Goal: Complete application form: Complete application form

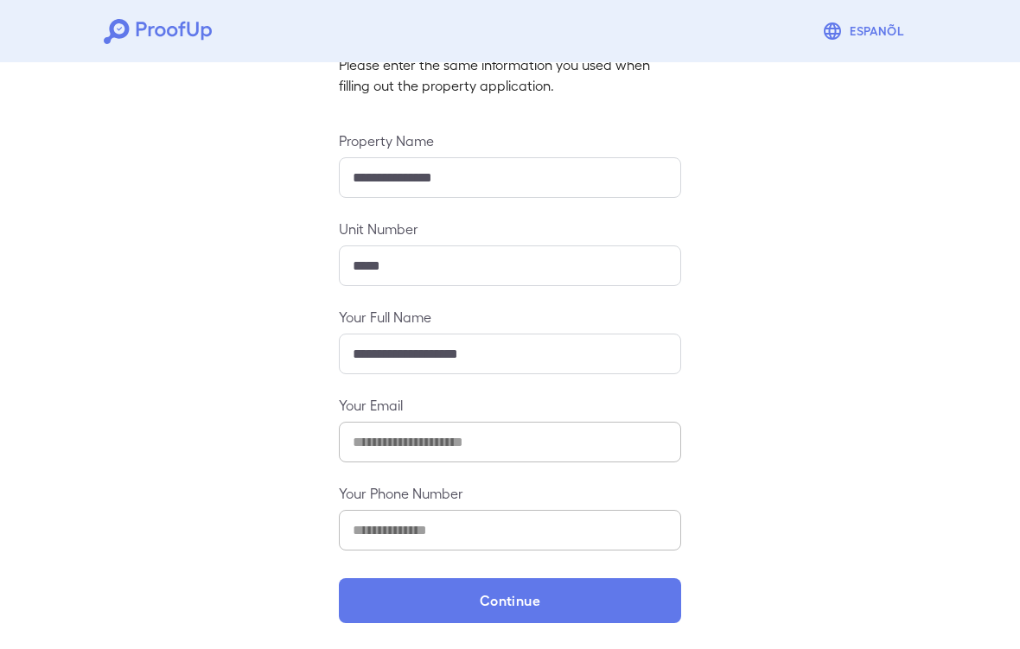
click at [895, 368] on div "**********" at bounding box center [510, 287] width 1020 height 728
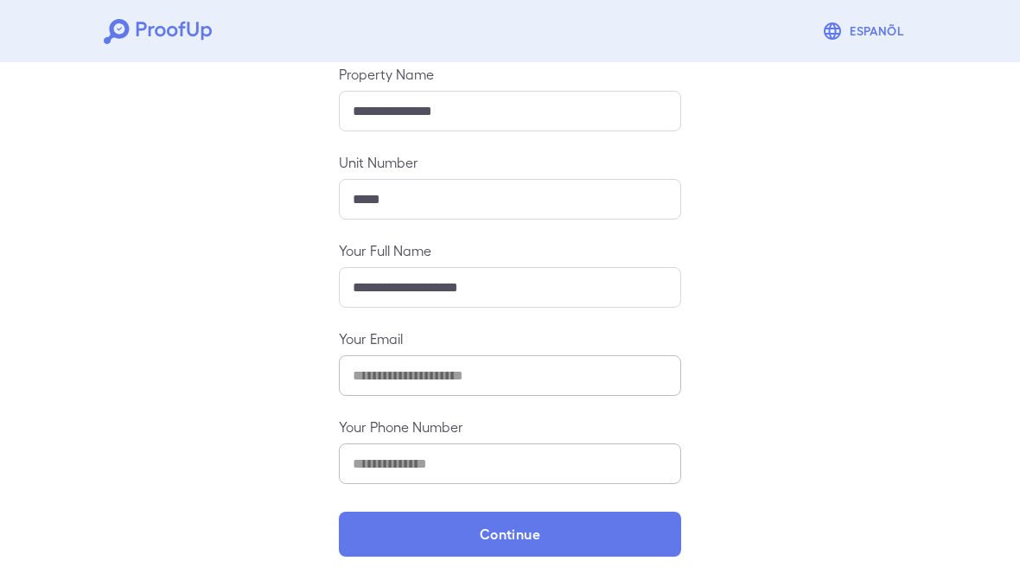
scroll to position [197, 0]
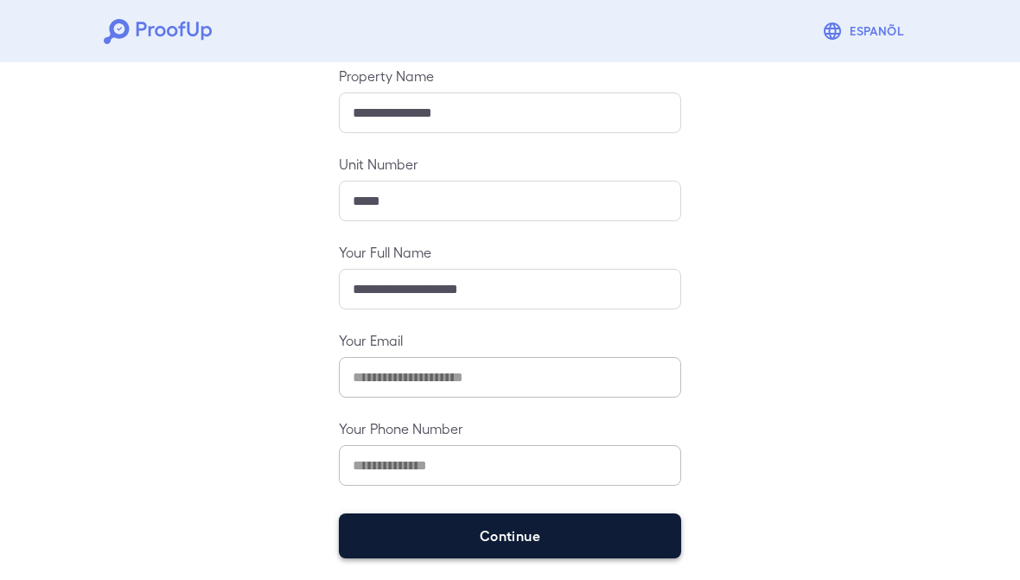
click at [565, 524] on button "Continue" at bounding box center [510, 535] width 342 height 45
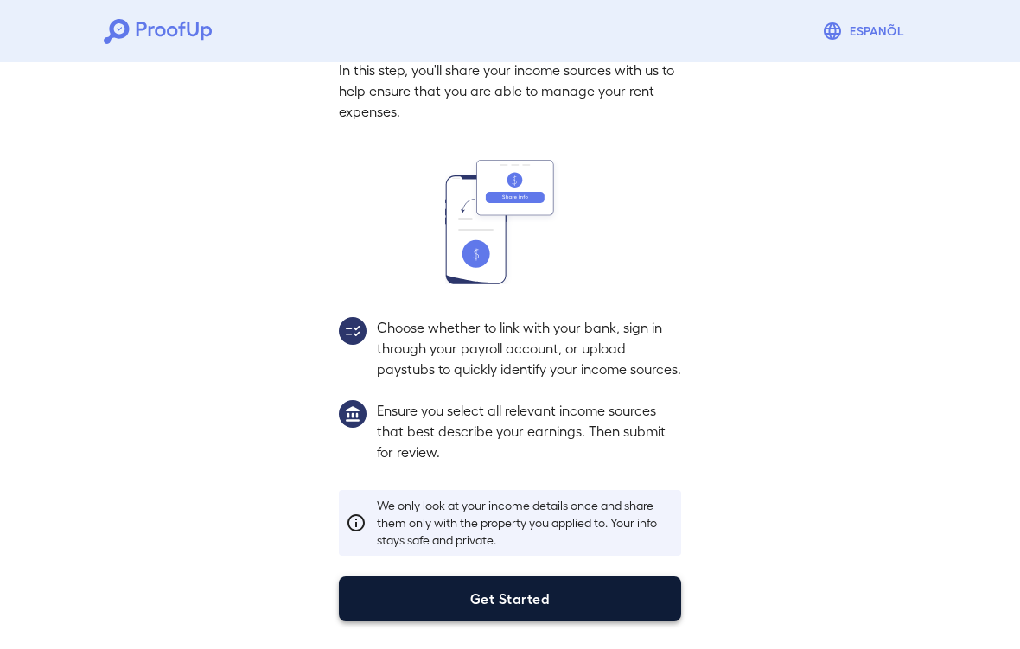
click at [594, 579] on button "Get Started" at bounding box center [510, 599] width 342 height 45
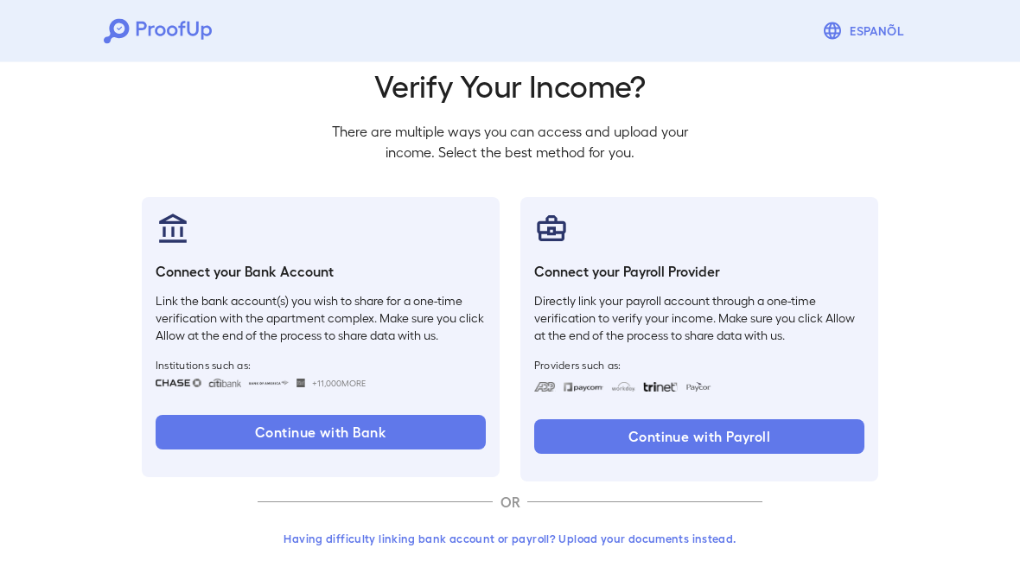
scroll to position [66, 0]
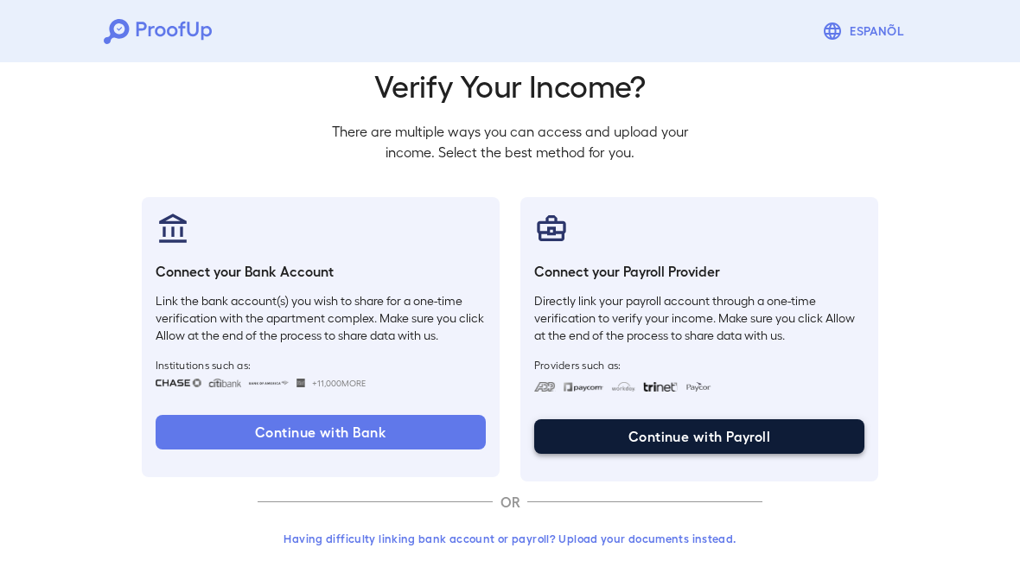
click at [628, 440] on button "Continue with Payroll" at bounding box center [699, 436] width 330 height 35
click at [788, 430] on button "Continue with Payroll" at bounding box center [699, 436] width 330 height 35
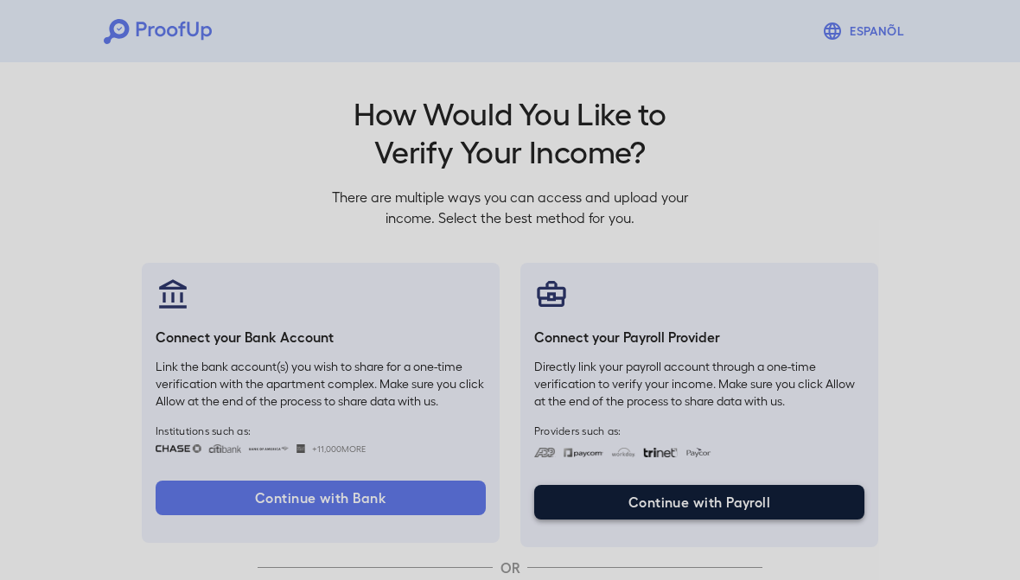
scroll to position [0, 0]
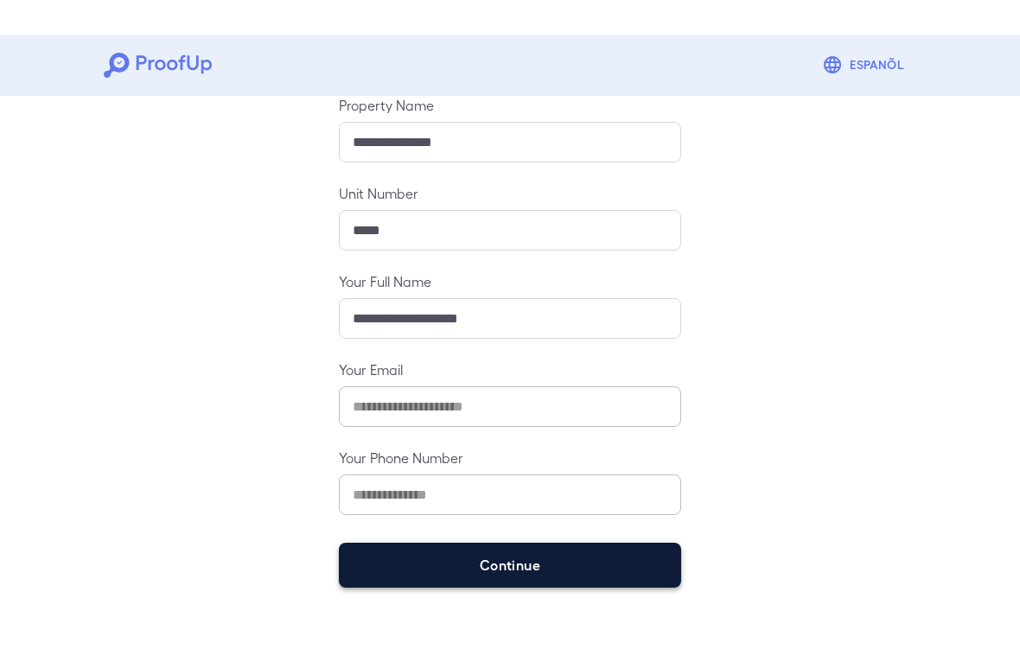
scroll to position [132, 0]
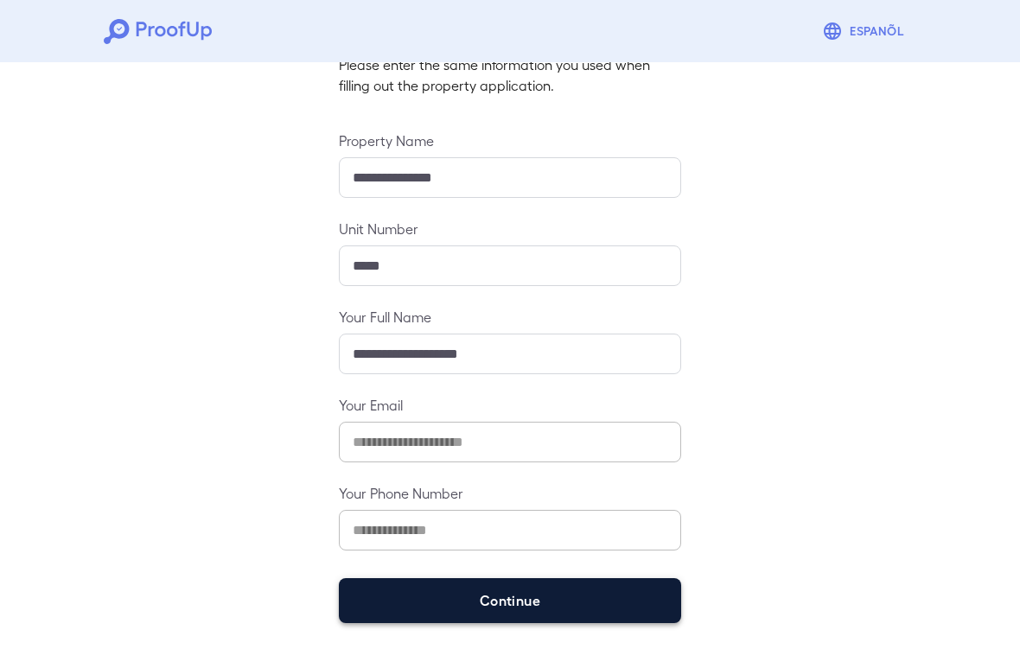
click at [474, 579] on button "Continue" at bounding box center [510, 600] width 342 height 45
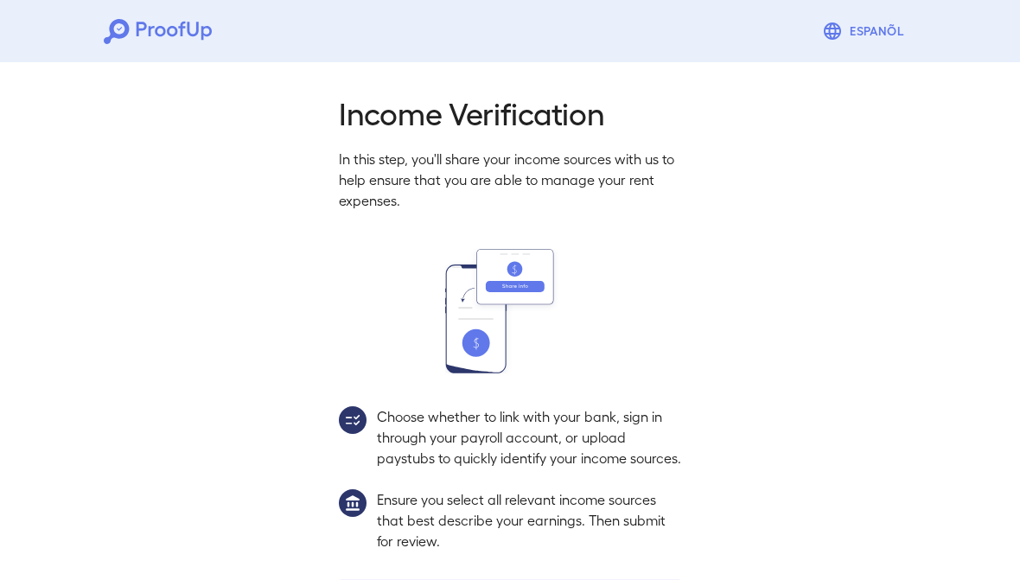
scroll to position [177, 0]
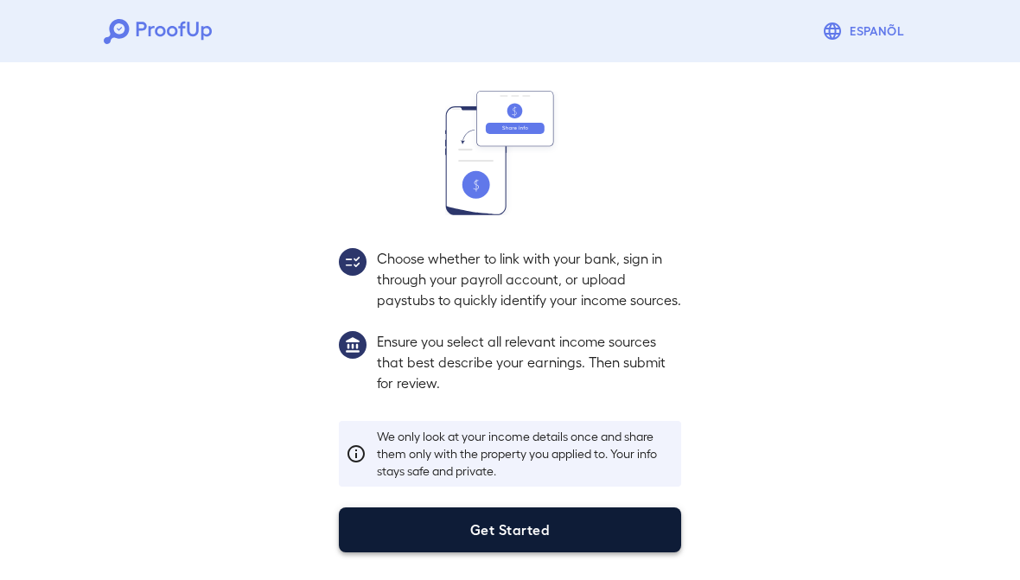
click at [517, 530] on button "Get Started" at bounding box center [510, 529] width 342 height 45
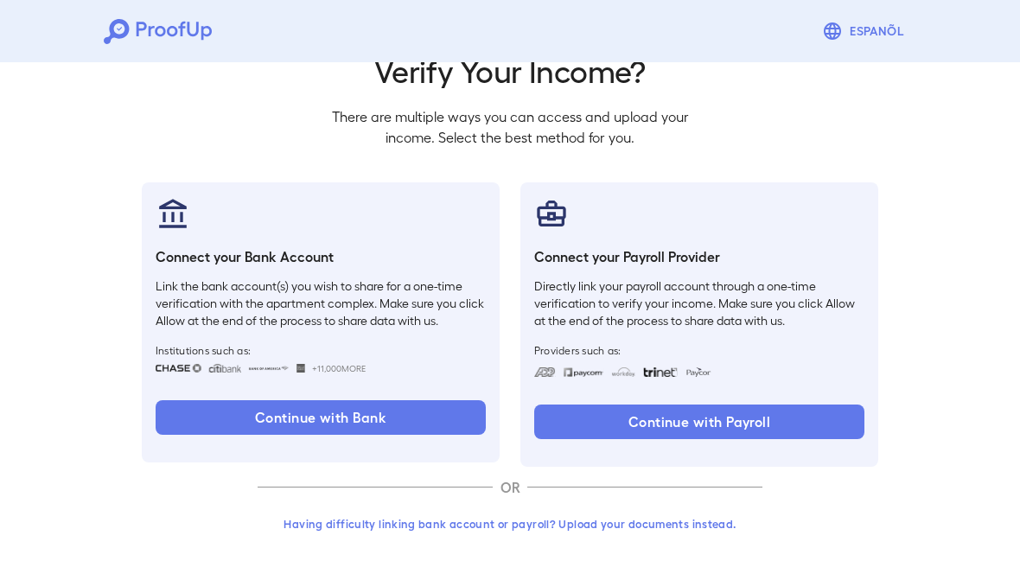
scroll to position [78, 0]
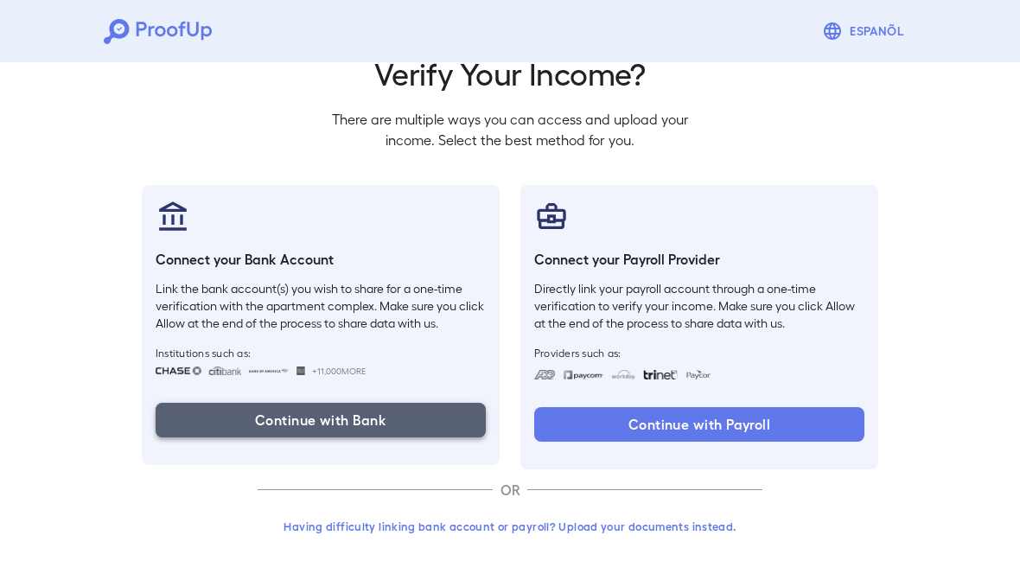
click at [396, 428] on button "Continue with Bank" at bounding box center [321, 420] width 330 height 35
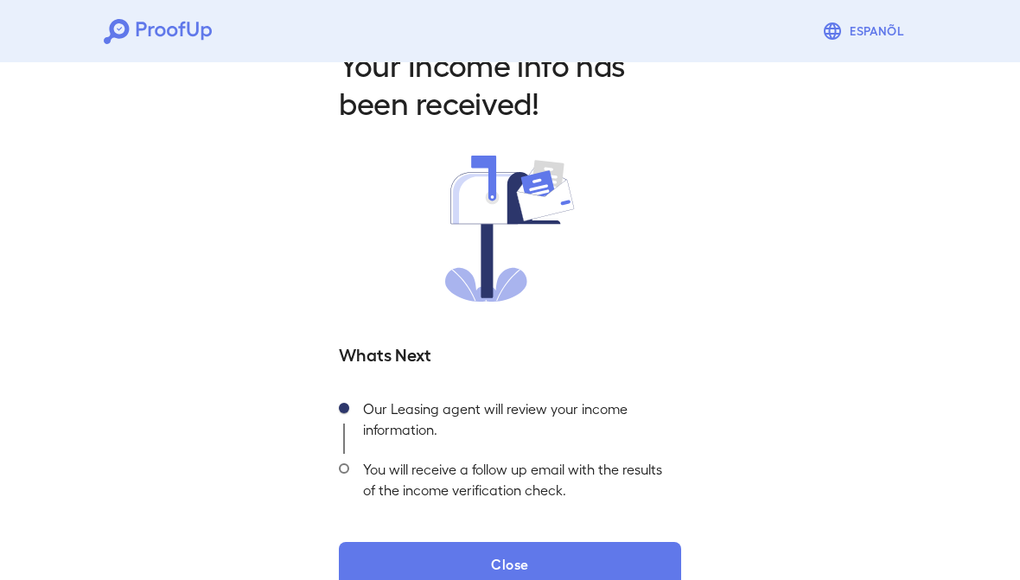
scroll to position [80, 0]
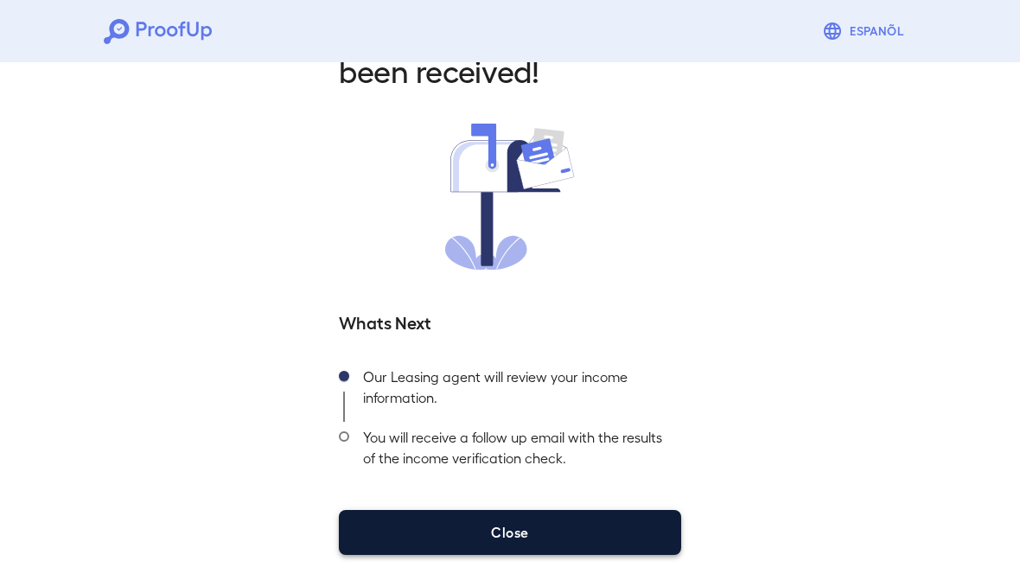
click at [648, 532] on button "Close" at bounding box center [510, 532] width 342 height 45
click at [631, 527] on button "Close" at bounding box center [510, 532] width 342 height 45
click at [542, 539] on button "Close" at bounding box center [510, 532] width 342 height 45
click at [555, 533] on button "Close" at bounding box center [510, 532] width 342 height 45
